Goal: Information Seeking & Learning: Learn about a topic

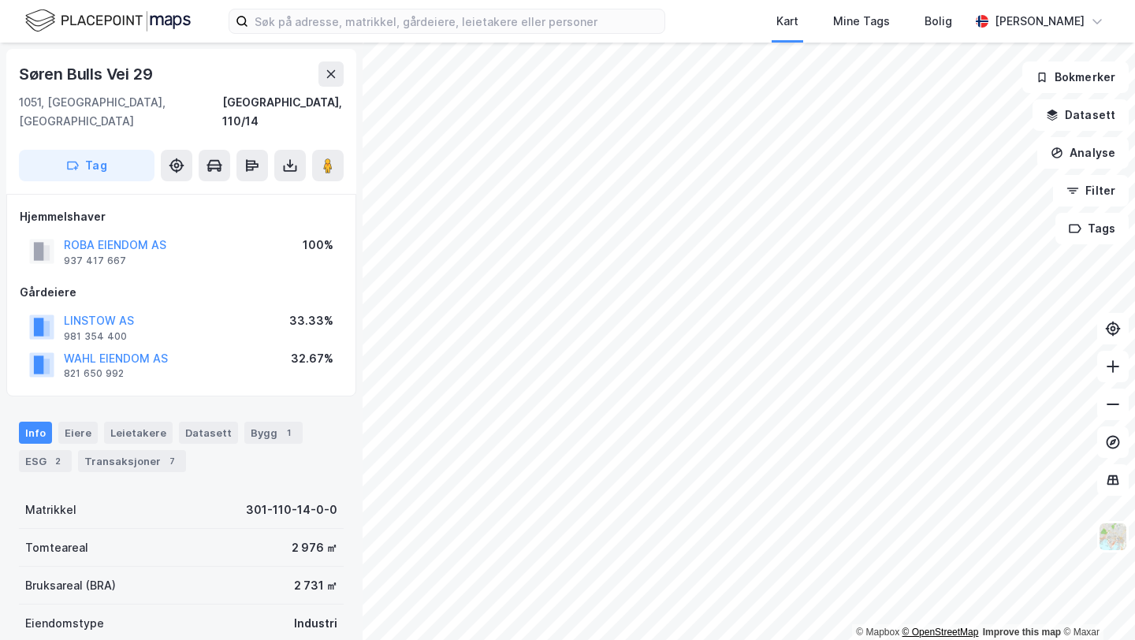
scroll to position [44, 0]
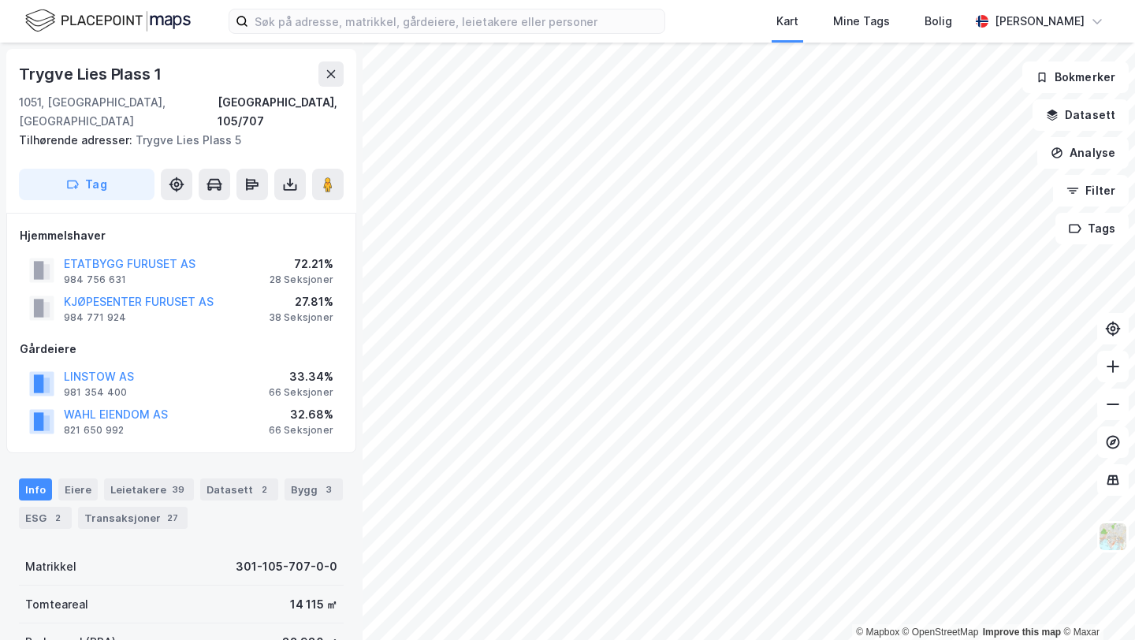
scroll to position [6, 0]
